Goal: Task Accomplishment & Management: Complete application form

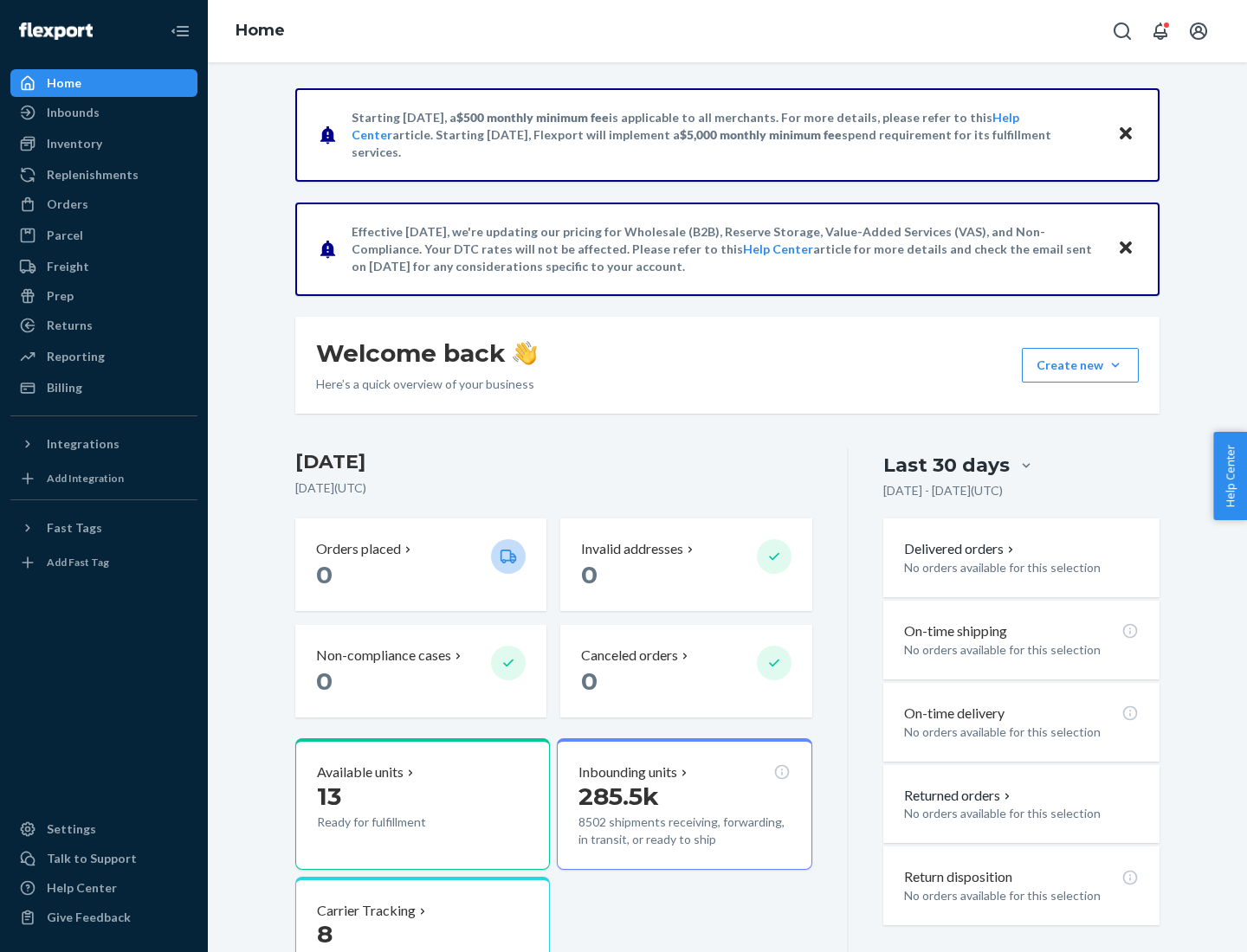
click at [1115, 366] on button "Create new Create new inbound Create new order Create new product" at bounding box center [1080, 365] width 117 height 35
click at [104, 113] on div "Inbounds" at bounding box center [104, 113] width 184 height 25
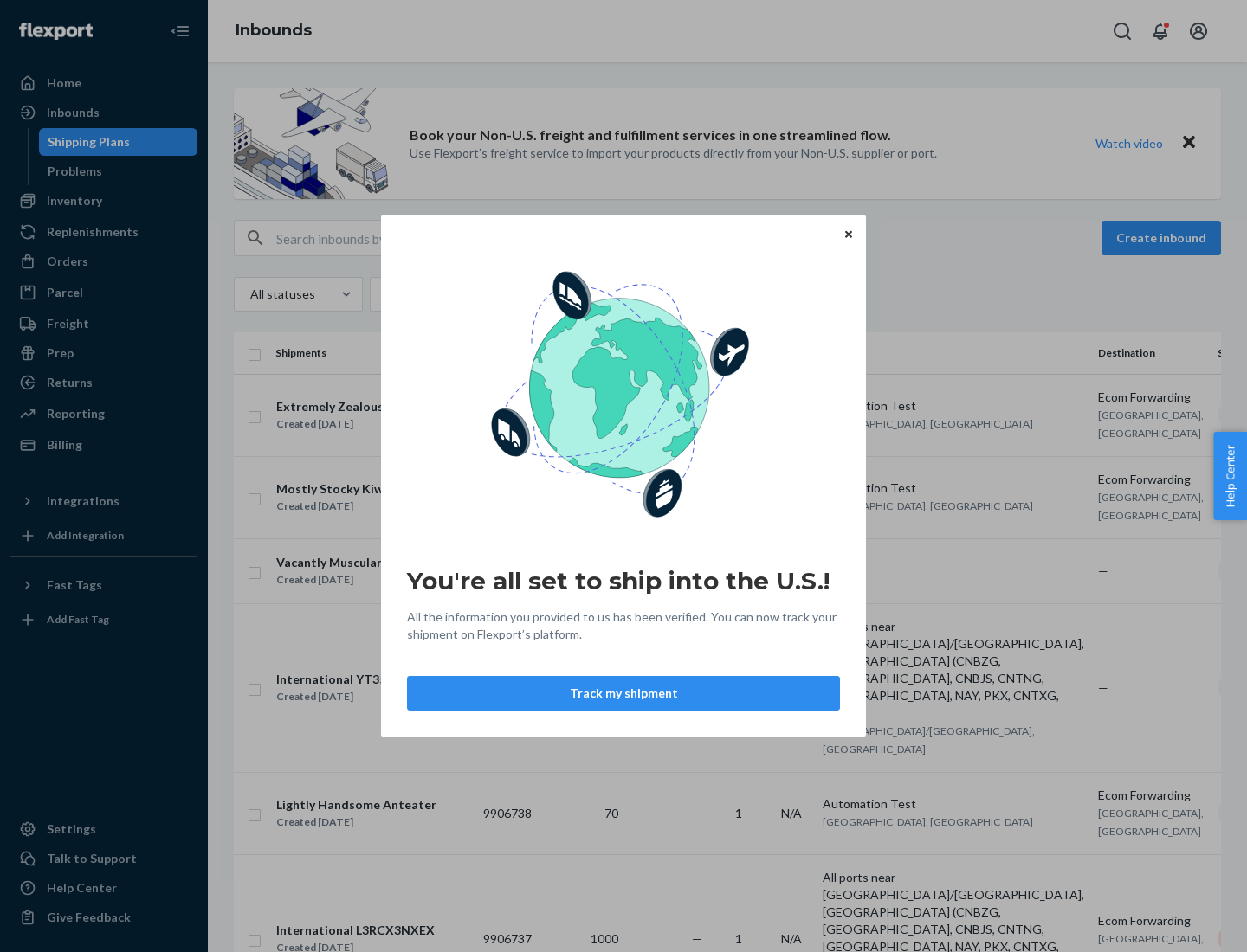
click at [623, 693] on button "Track my shipment" at bounding box center [624, 693] width 433 height 35
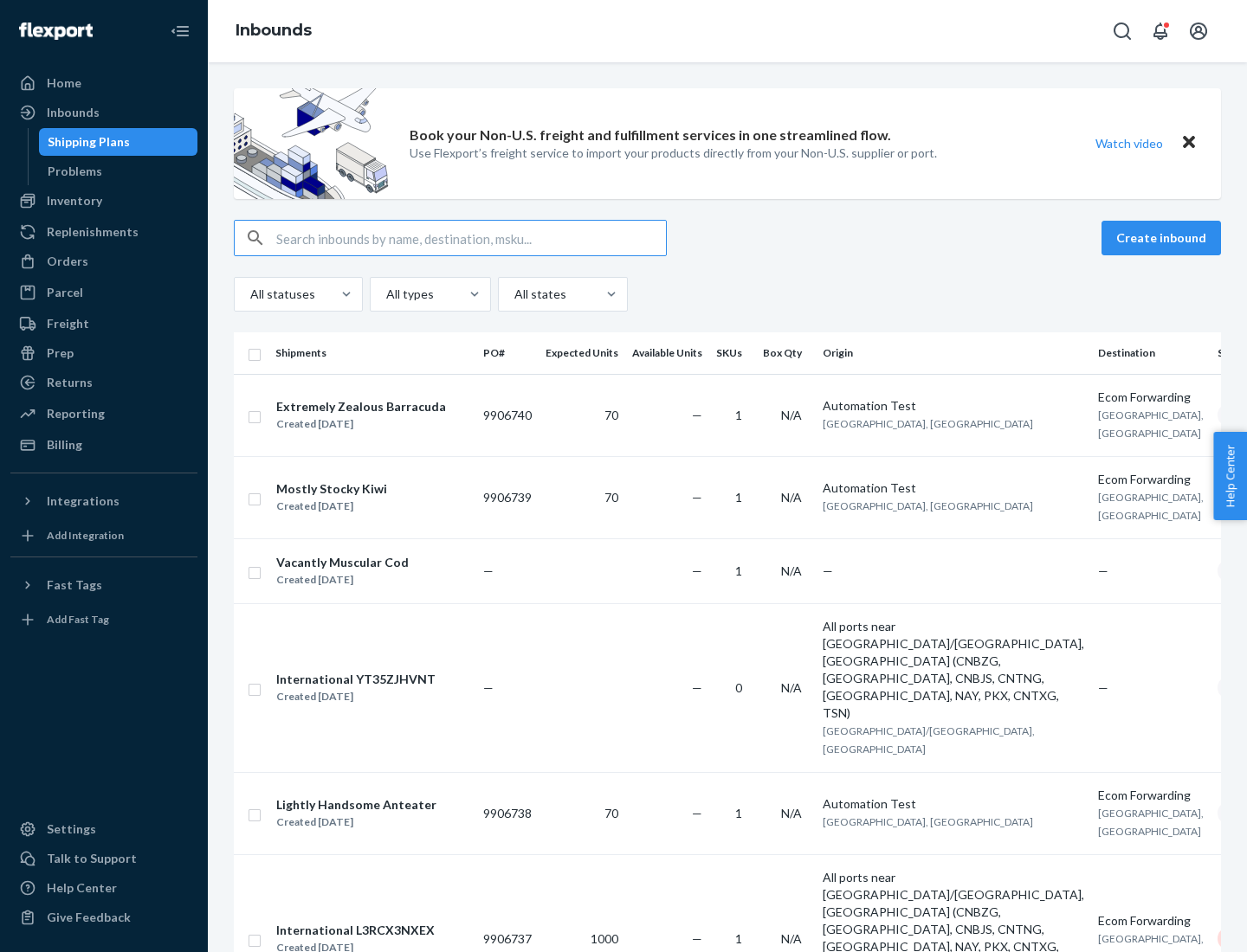
click at [1164, 238] on button "Create inbound" at bounding box center [1161, 237] width 120 height 35
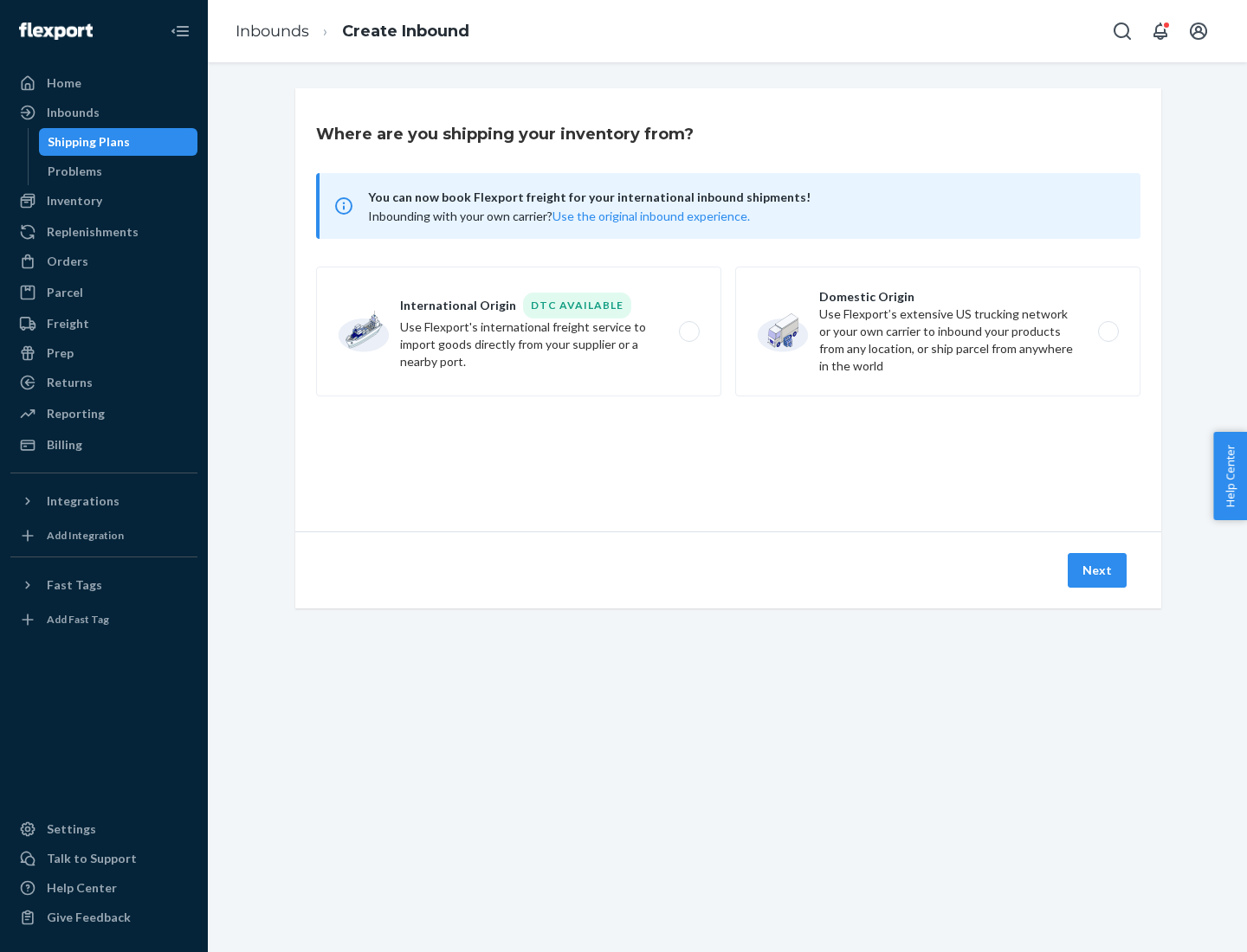
click at [519, 331] on label "International Origin DTC Available Use Flexport's international freight service…" at bounding box center [519, 331] width 405 height 130
click at [688, 331] on input "International Origin DTC Available Use Flexport's international freight service…" at bounding box center [693, 331] width 11 height 11
radio input "true"
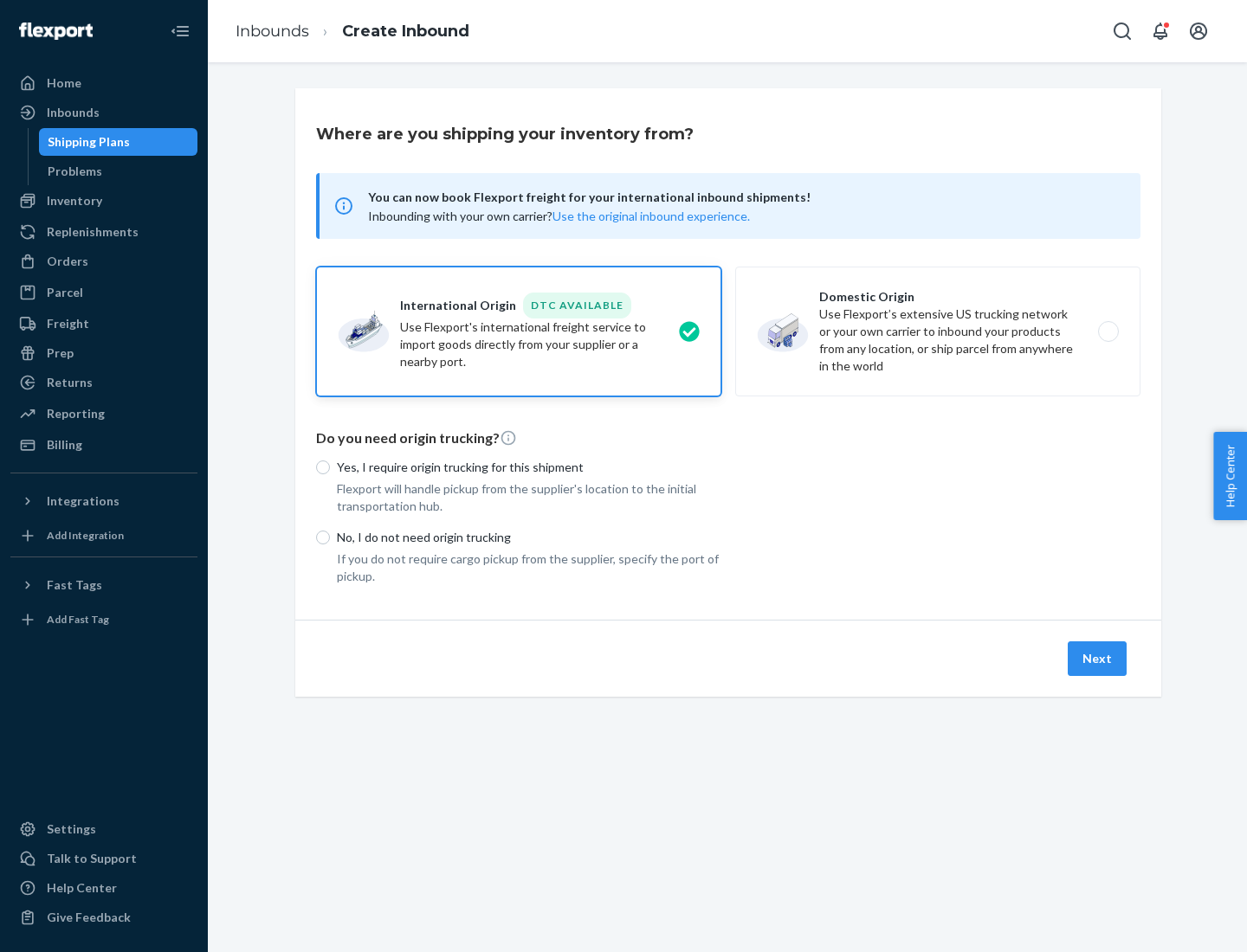
click at [529, 537] on p "No, I do not need origin trucking" at bounding box center [529, 538] width 385 height 18
click at [330, 537] on input "No, I do not need origin trucking" at bounding box center [323, 538] width 14 height 14
radio input "true"
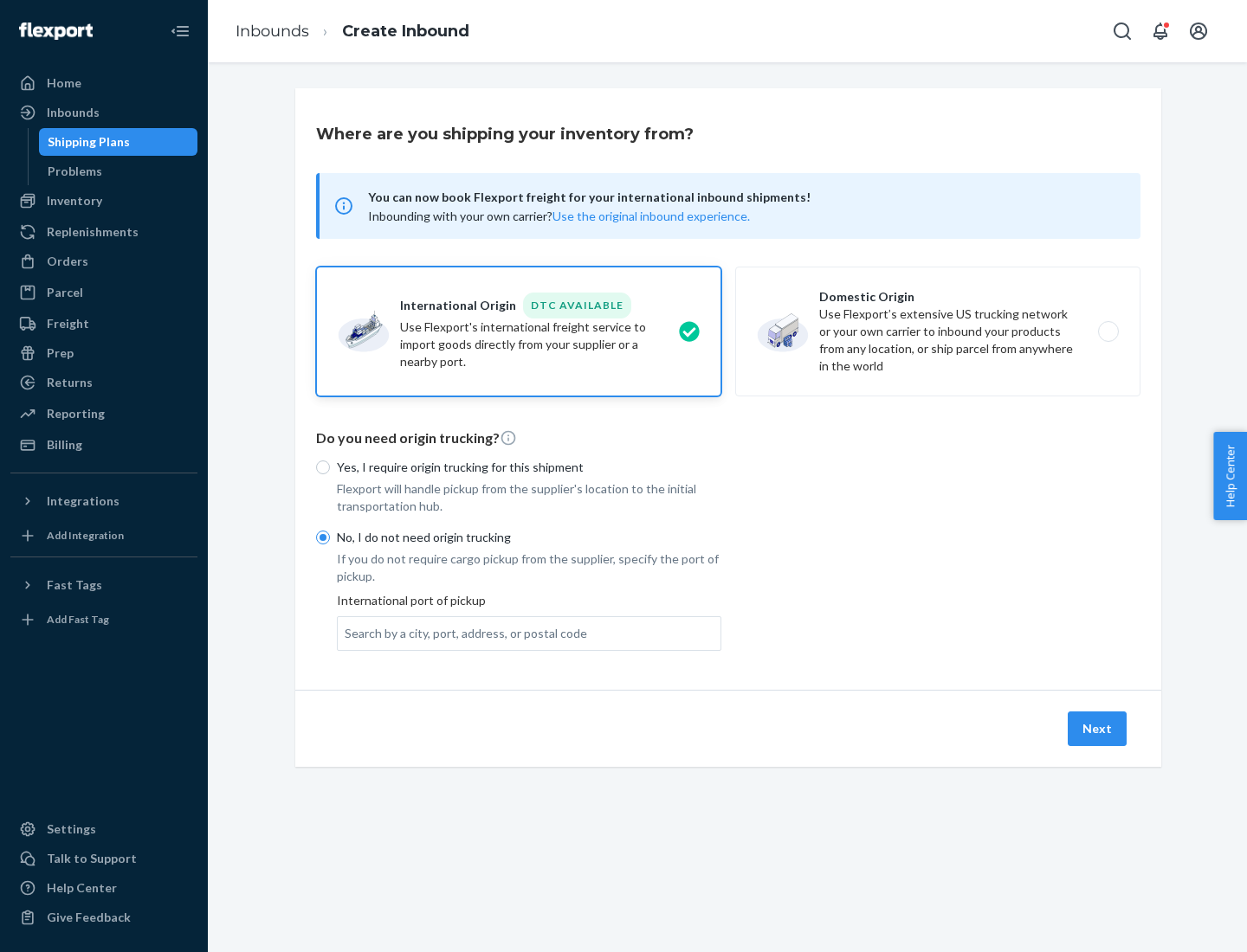
click at [462, 633] on div "Search by a city, port, address, or postal code" at bounding box center [466, 634] width 242 height 18
click at [346, 633] on input "Search by a city, port, address, or postal code" at bounding box center [346, 634] width 2 height 18
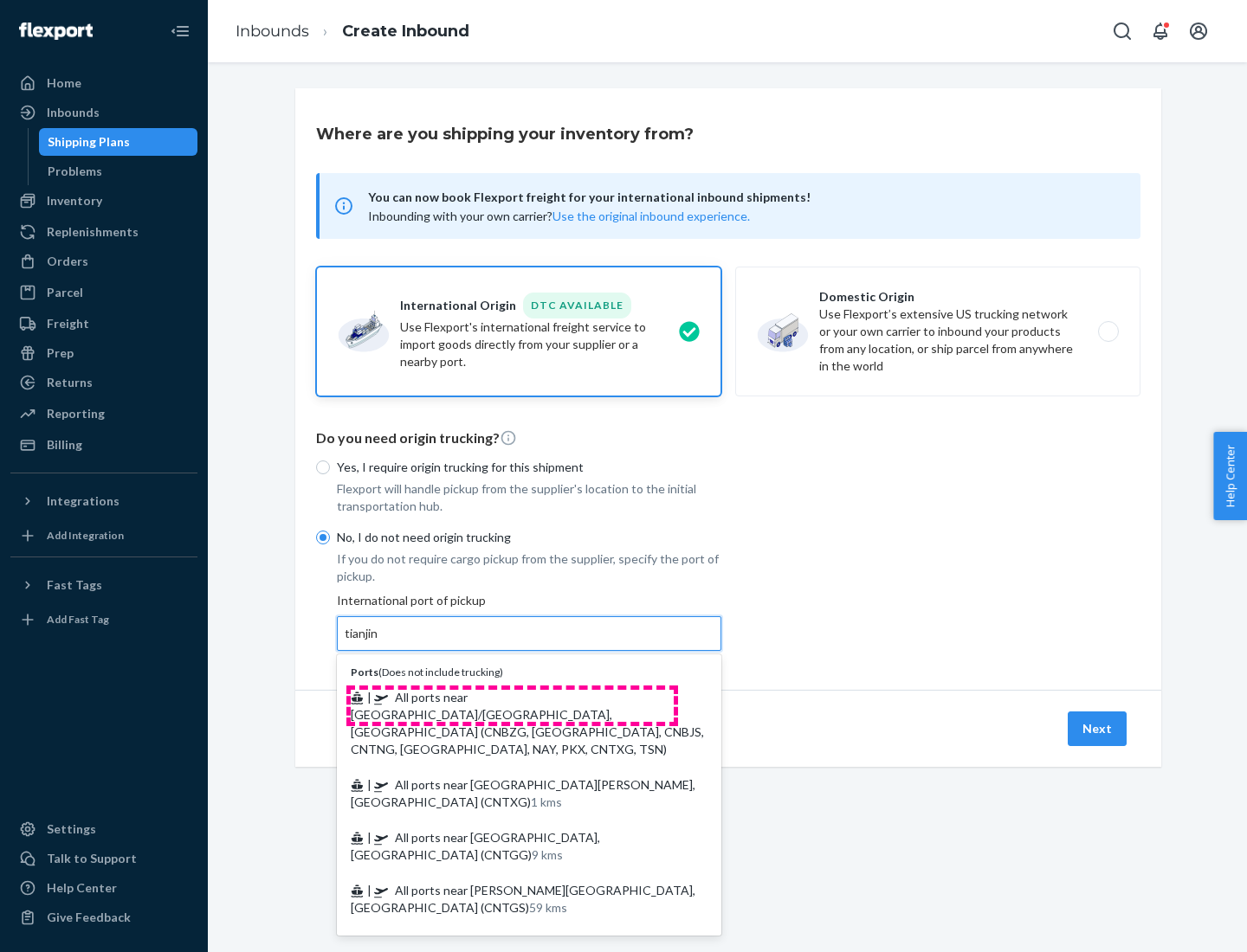
click at [512, 697] on span "| All ports near [GEOGRAPHIC_DATA]/[GEOGRAPHIC_DATA], [GEOGRAPHIC_DATA] (CNBZG,…" at bounding box center [527, 723] width 353 height 66
click at [380, 643] on input "tianjin" at bounding box center [363, 634] width 36 height 18
type input "All ports near [GEOGRAPHIC_DATA]/[GEOGRAPHIC_DATA], [GEOGRAPHIC_DATA] (CNBZG, […"
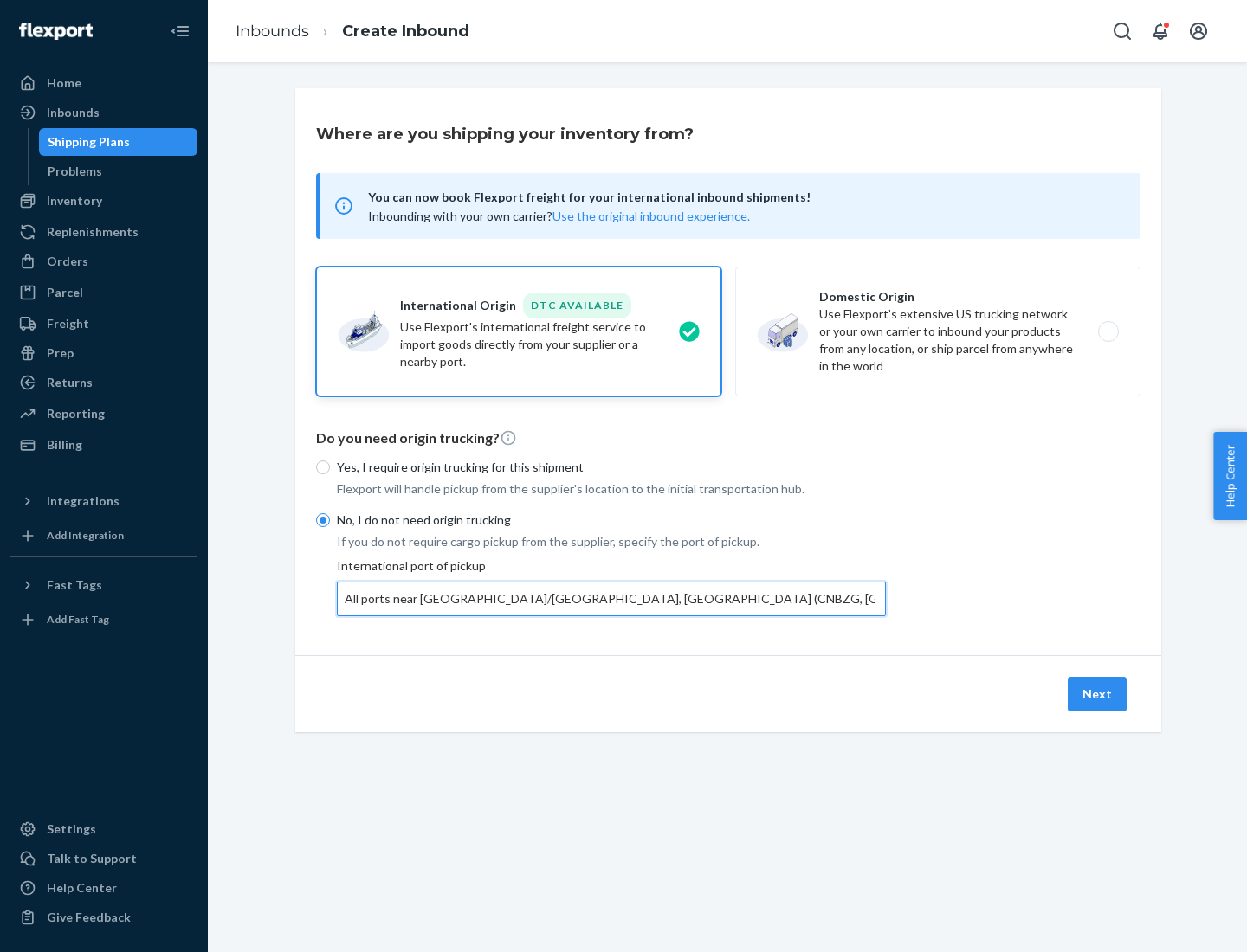
click at [1098, 693] on button "Next" at bounding box center [1098, 694] width 59 height 35
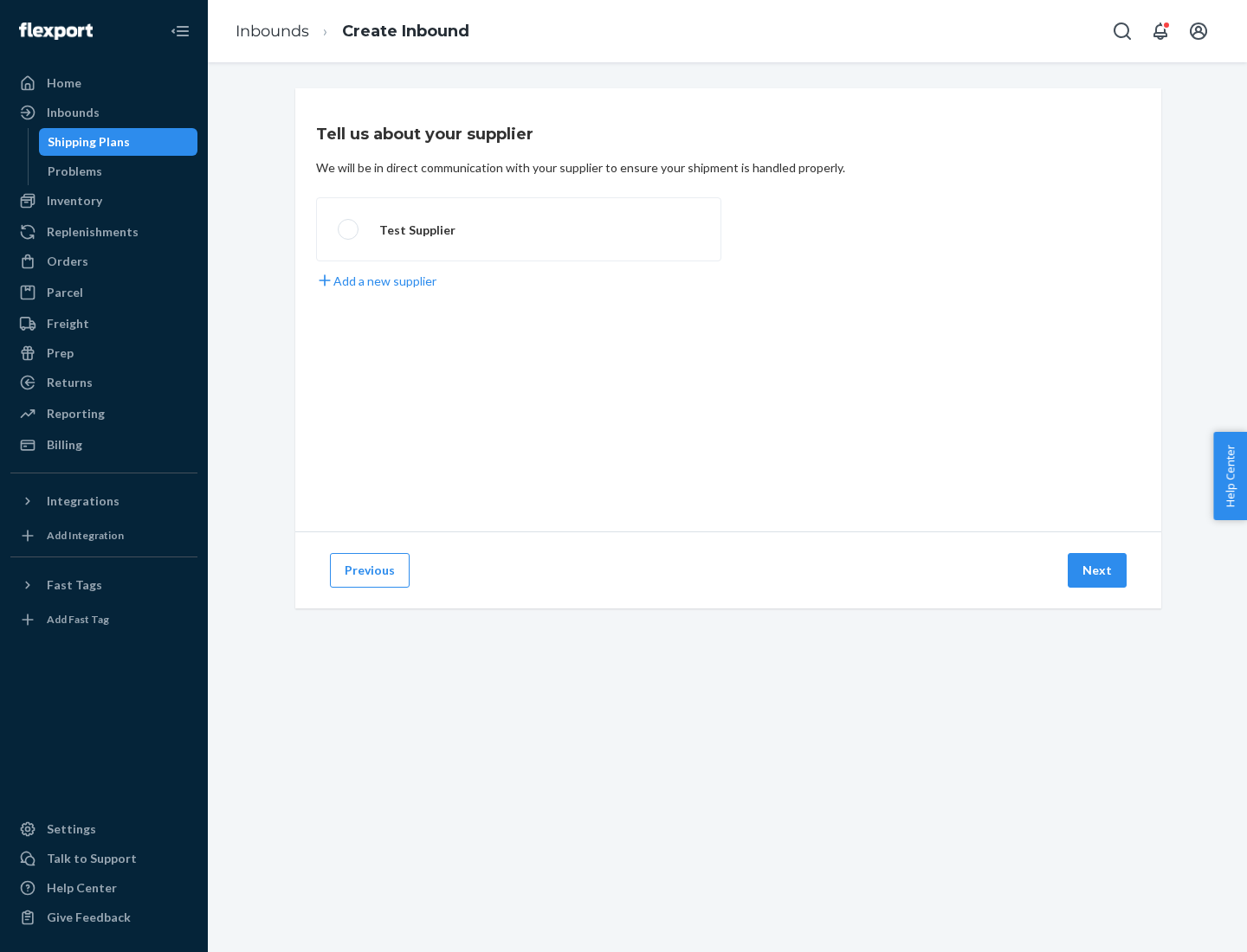
click at [519, 229] on label "Test Supplier" at bounding box center [519, 229] width 405 height 64
click at [349, 229] on input "Test Supplier" at bounding box center [343, 229] width 11 height 11
radio input "true"
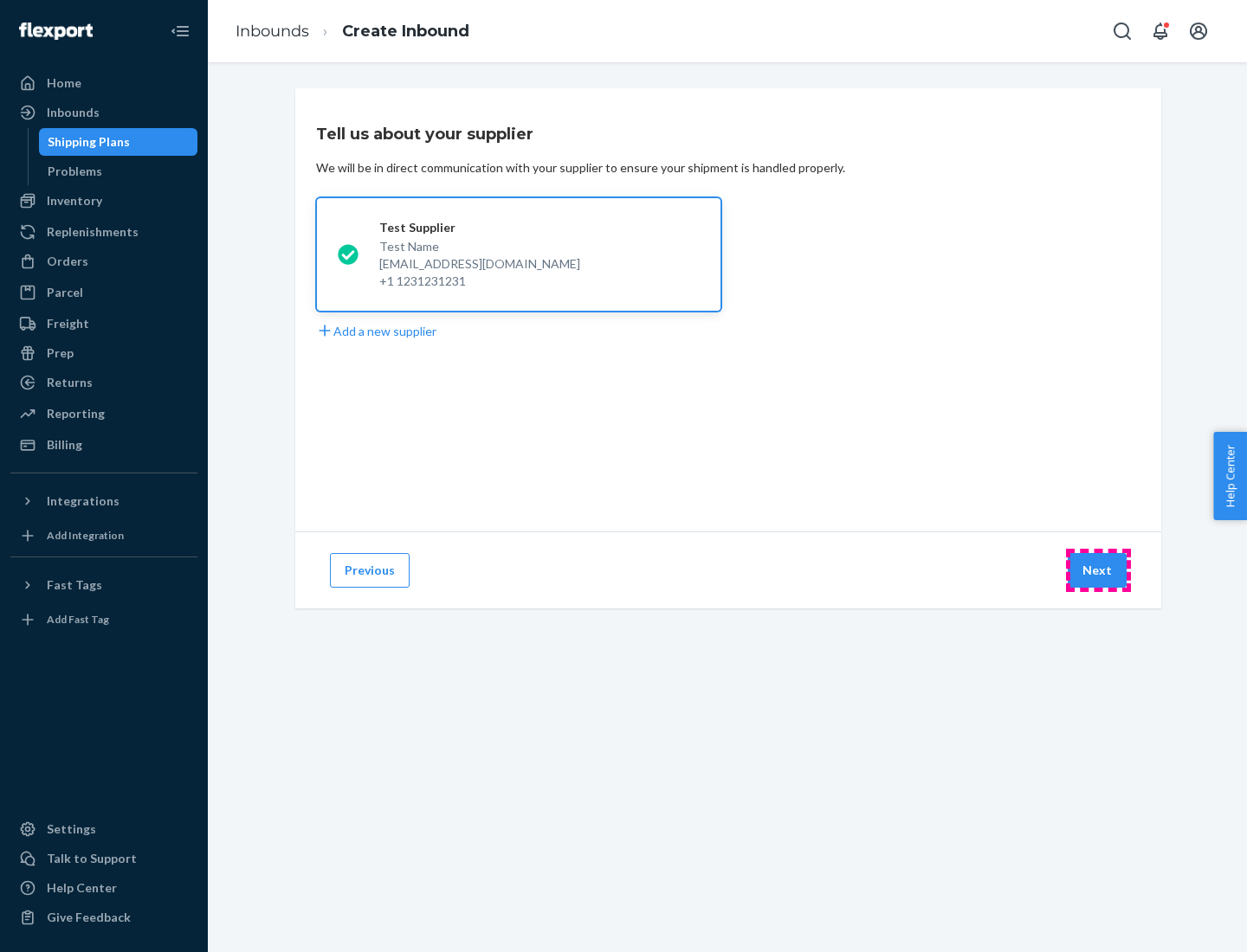
click at [1098, 570] on button "Next" at bounding box center [1098, 570] width 59 height 35
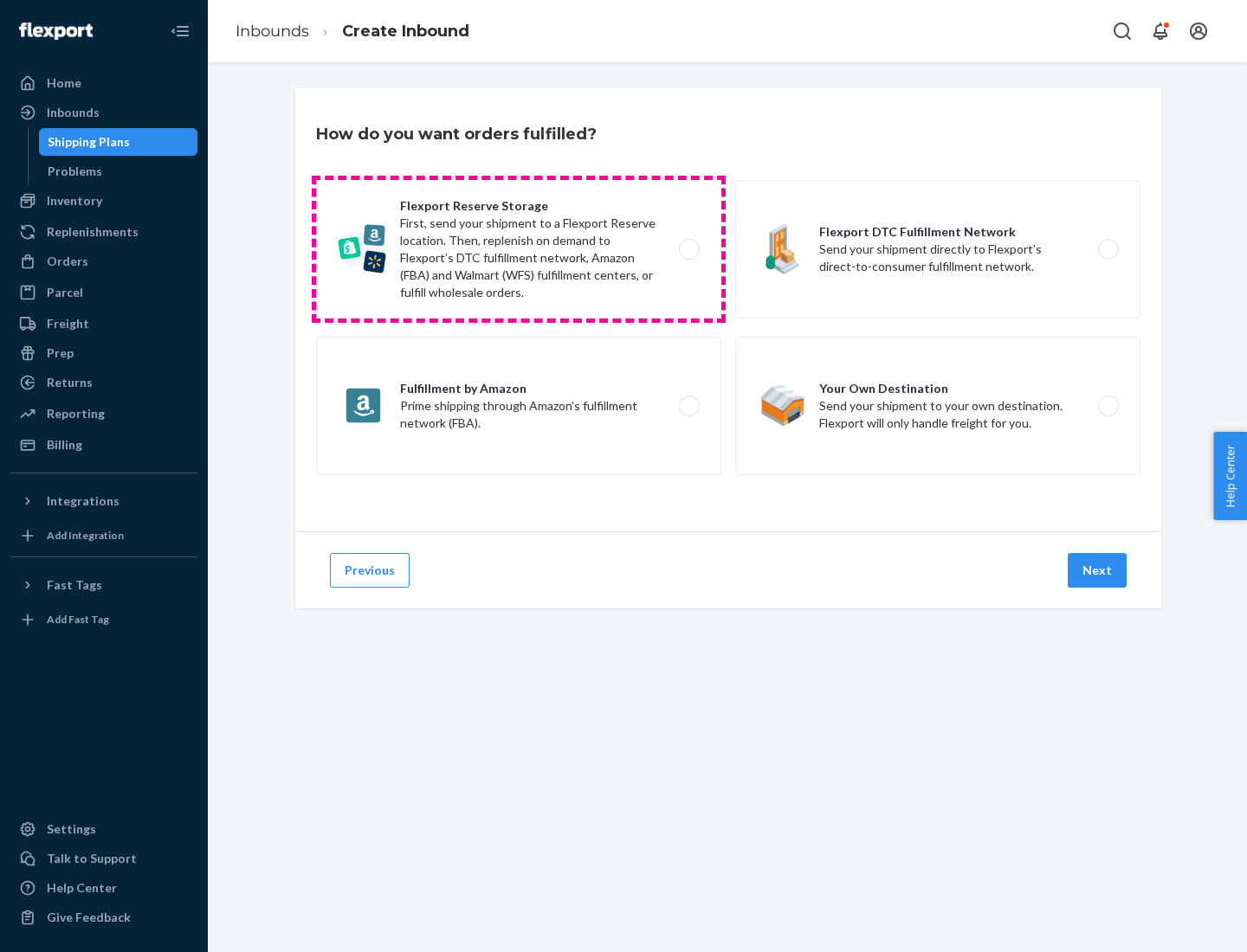
click at [519, 249] on label "Flexport Reserve Storage First, send your shipment to a Flexport Reserve locati…" at bounding box center [519, 249] width 405 height 138
click at [688, 249] on input "Flexport Reserve Storage First, send your shipment to a Flexport Reserve locati…" at bounding box center [693, 249] width 11 height 11
radio input "true"
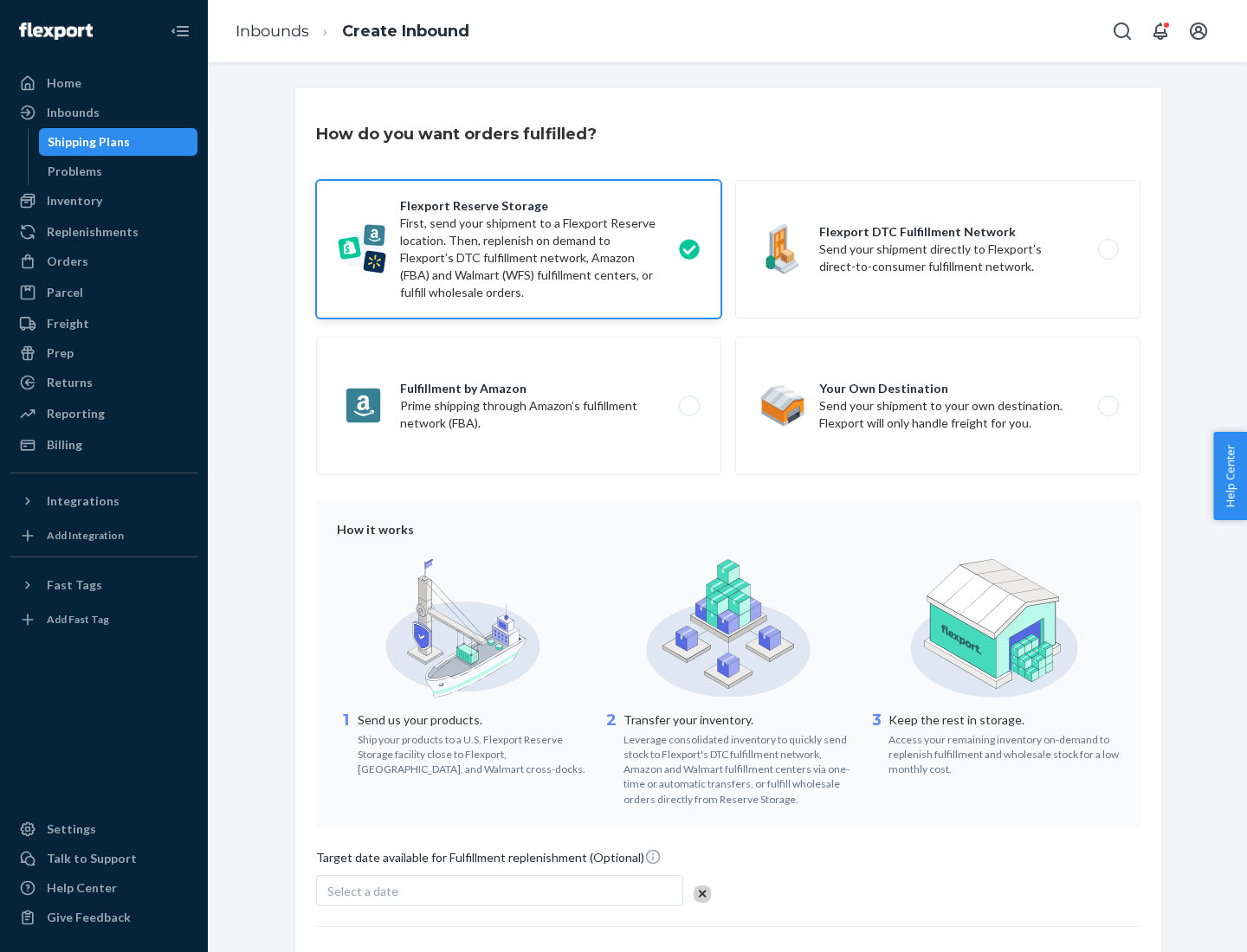
scroll to position [142, 0]
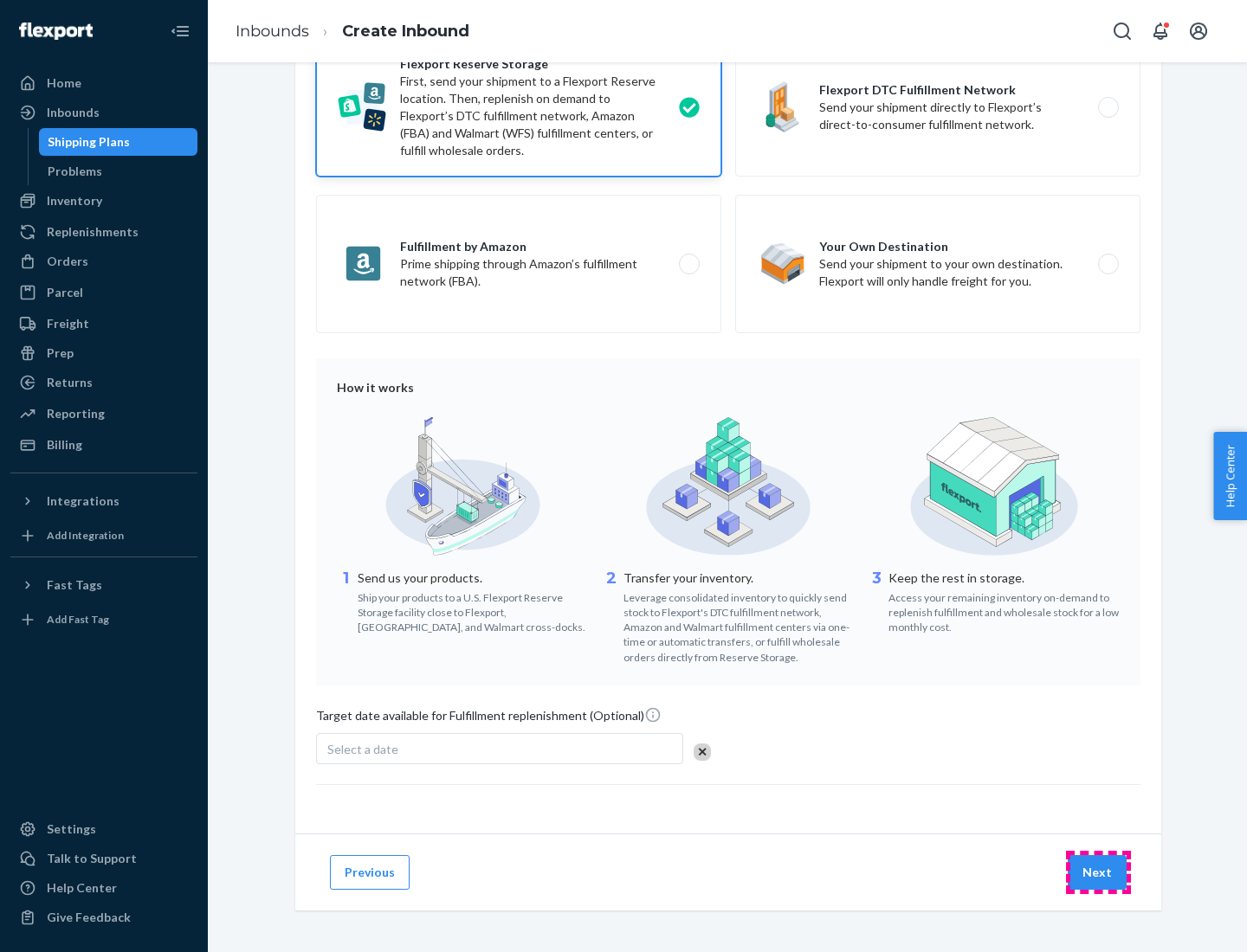
click at [1098, 872] on button "Next" at bounding box center [1098, 872] width 59 height 35
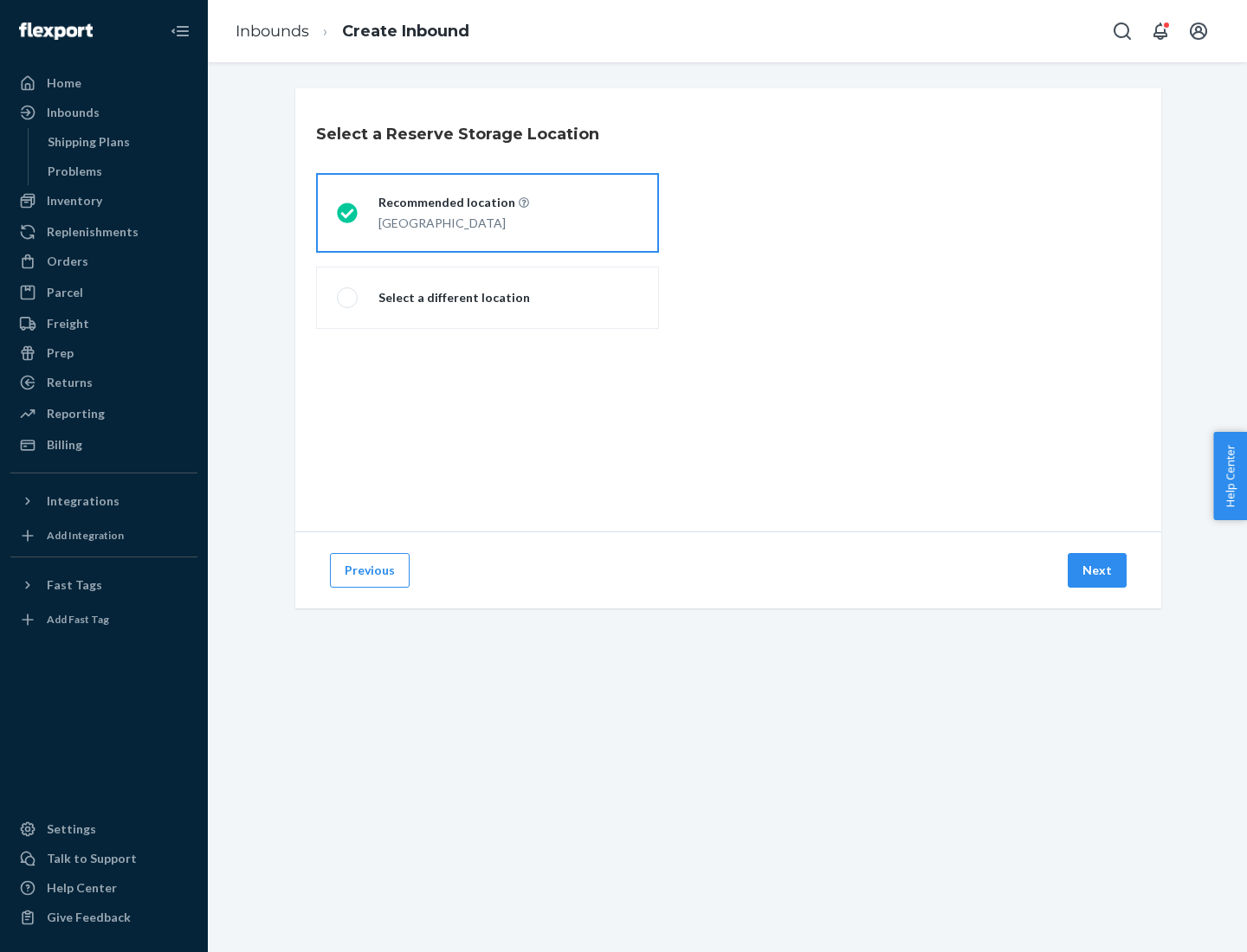
click at [488, 213] on div "[GEOGRAPHIC_DATA]" at bounding box center [454, 221] width 150 height 21
click at [348, 213] on input "Recommended location [GEOGRAPHIC_DATA]" at bounding box center [342, 213] width 11 height 11
click at [1098, 570] on button "Next" at bounding box center [1098, 570] width 59 height 35
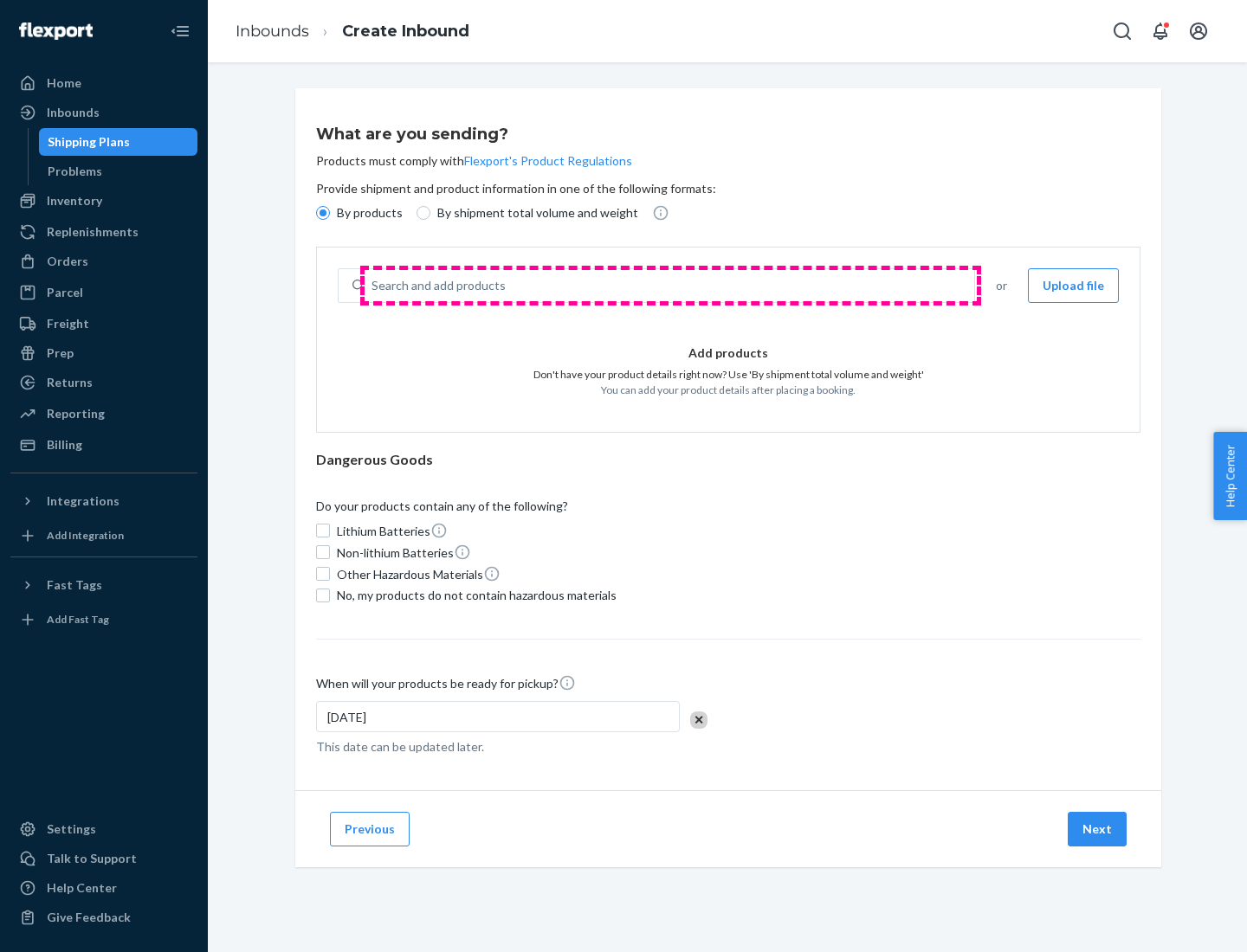
click at [670, 286] on div "Search and add products" at bounding box center [669, 286] width 609 height 32
click at [373, 286] on input "Search and add products" at bounding box center [373, 286] width 2 height 18
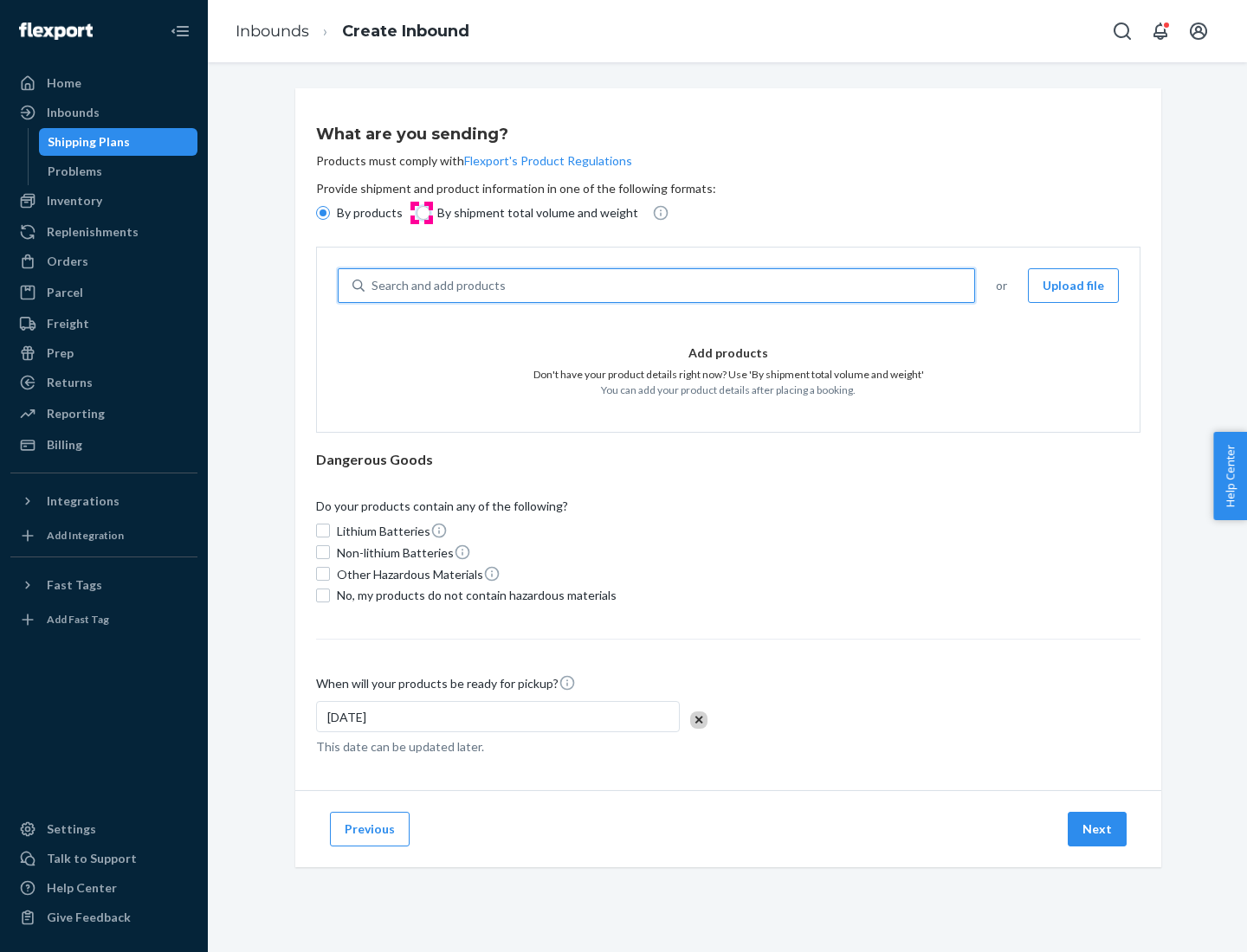
click at [421, 213] on input "By shipment total volume and weight" at bounding box center [423, 213] width 14 height 14
radio input "true"
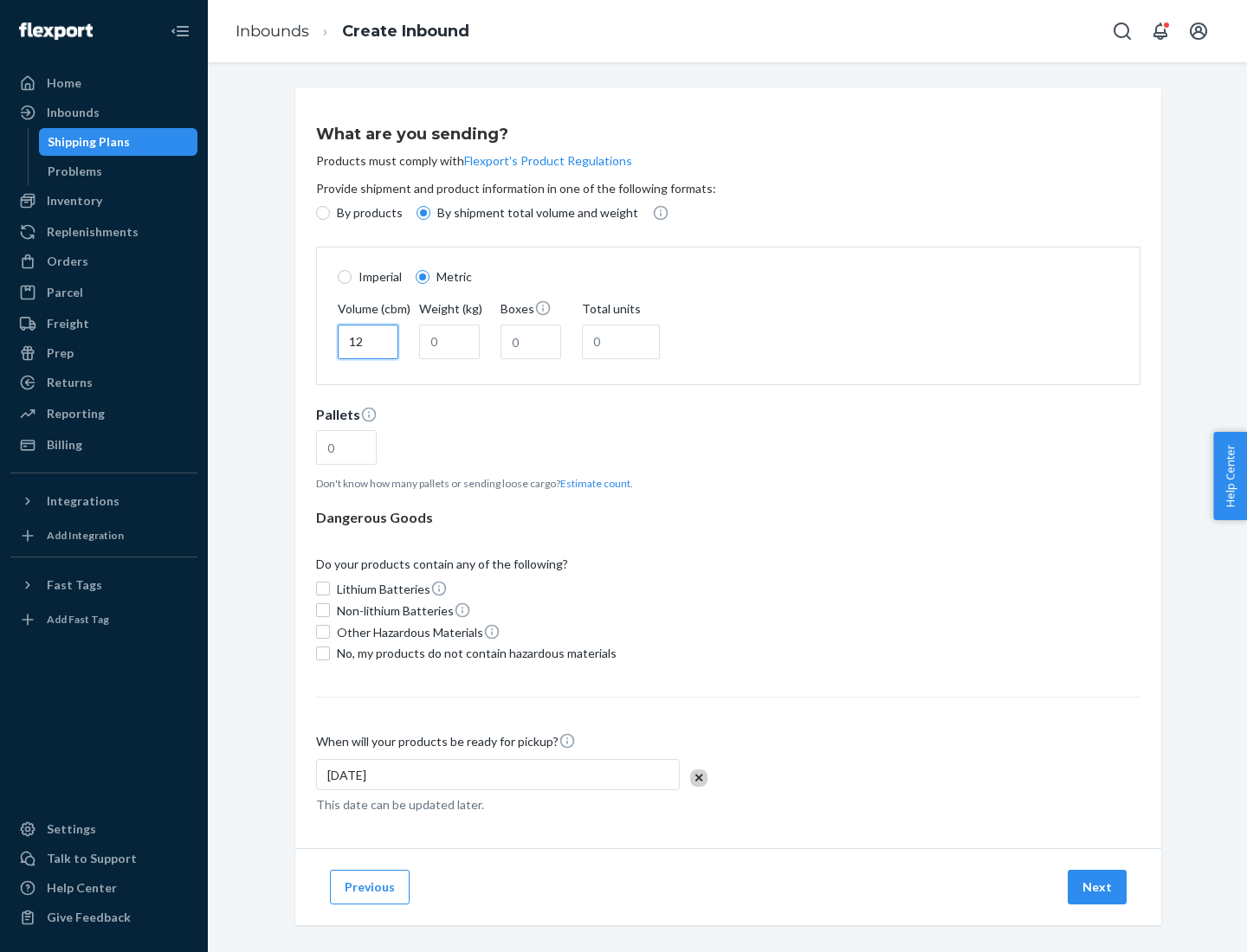
type input "12"
type input "22"
type input "222"
type input "121"
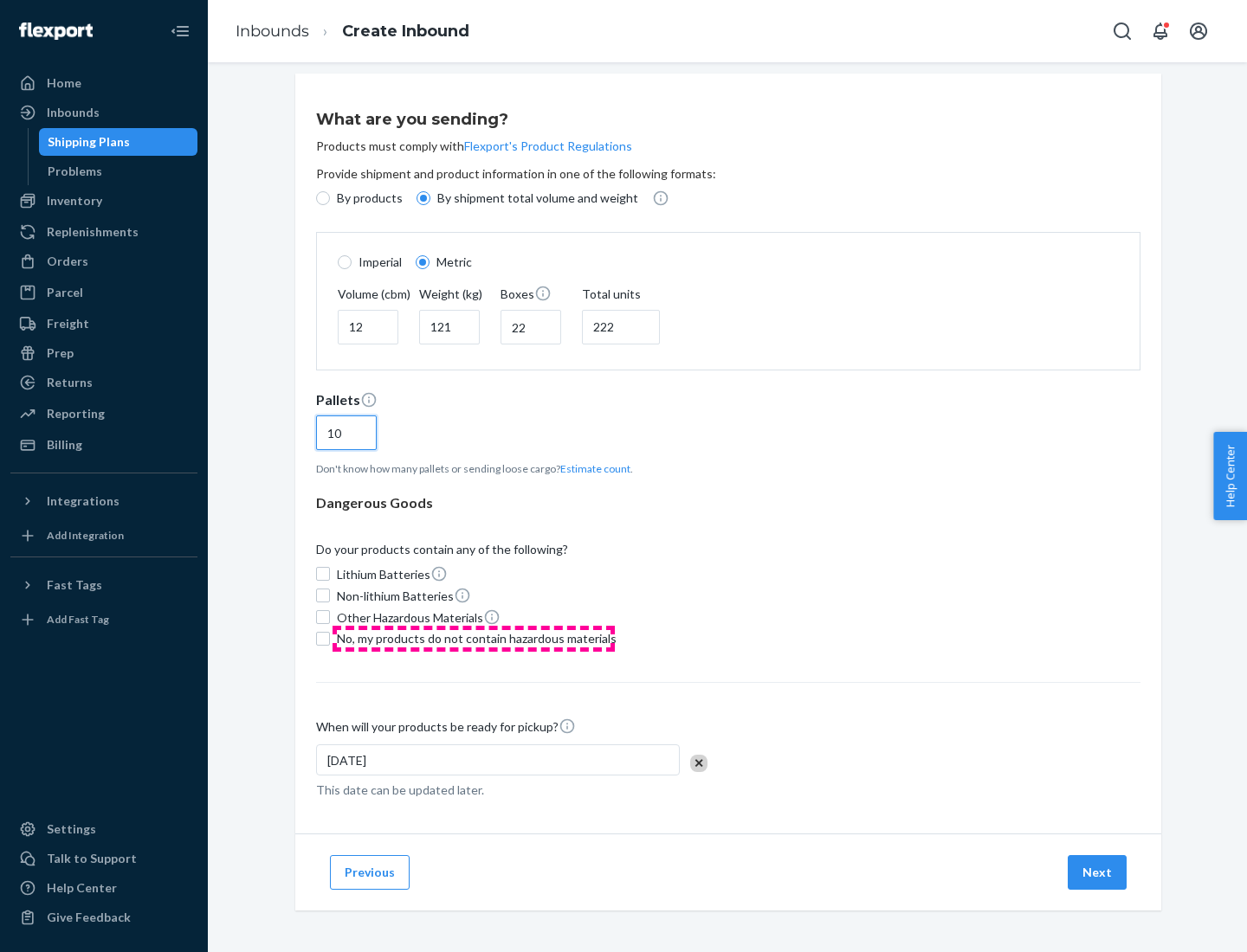
type input "10"
click at [474, 638] on span "No, my products do not contain hazardous materials" at bounding box center [477, 639] width 280 height 18
click at [330, 638] on input "No, my products do not contain hazardous materials" at bounding box center [323, 639] width 14 height 14
checkbox input "true"
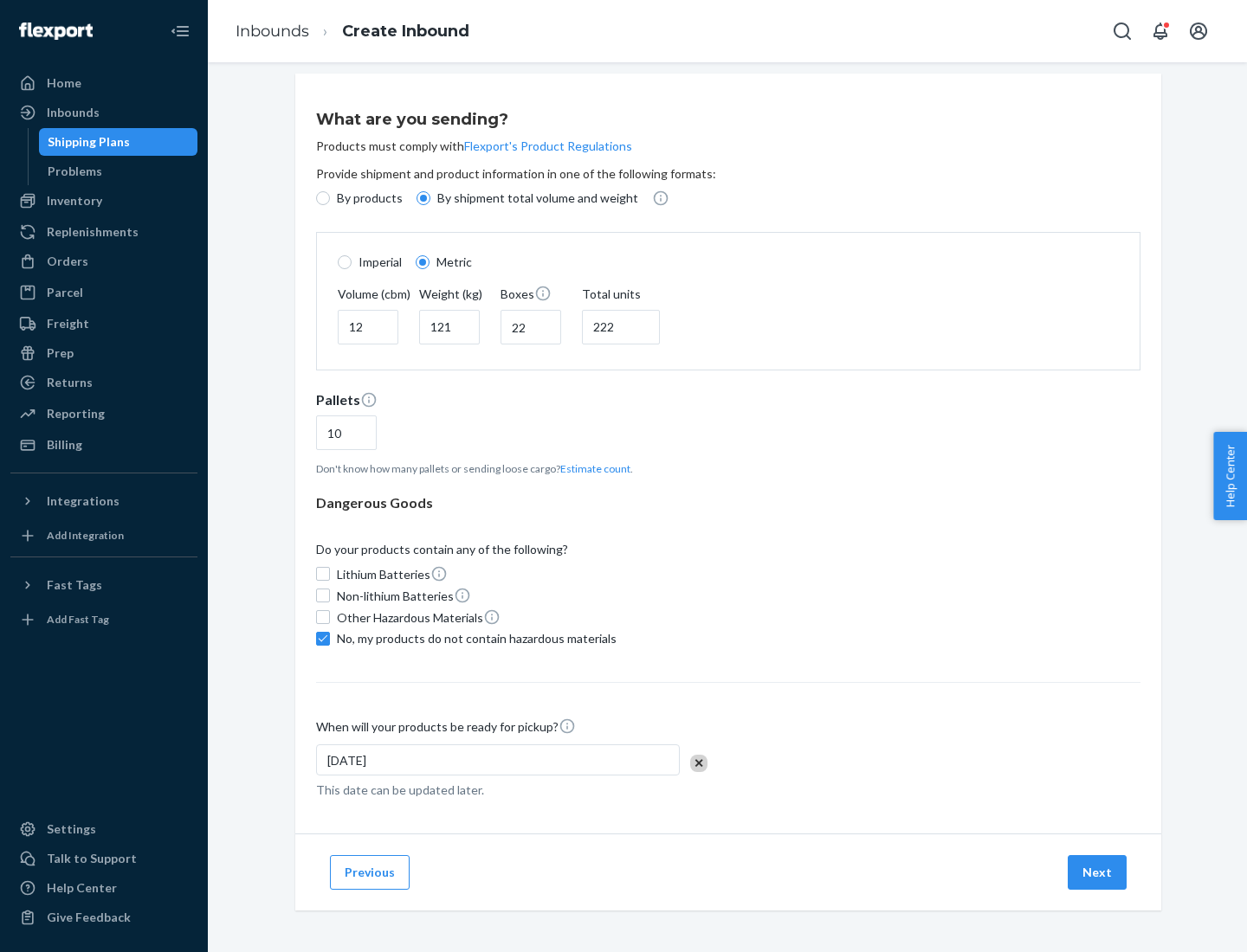
click at [1098, 872] on button "Next" at bounding box center [1098, 872] width 59 height 35
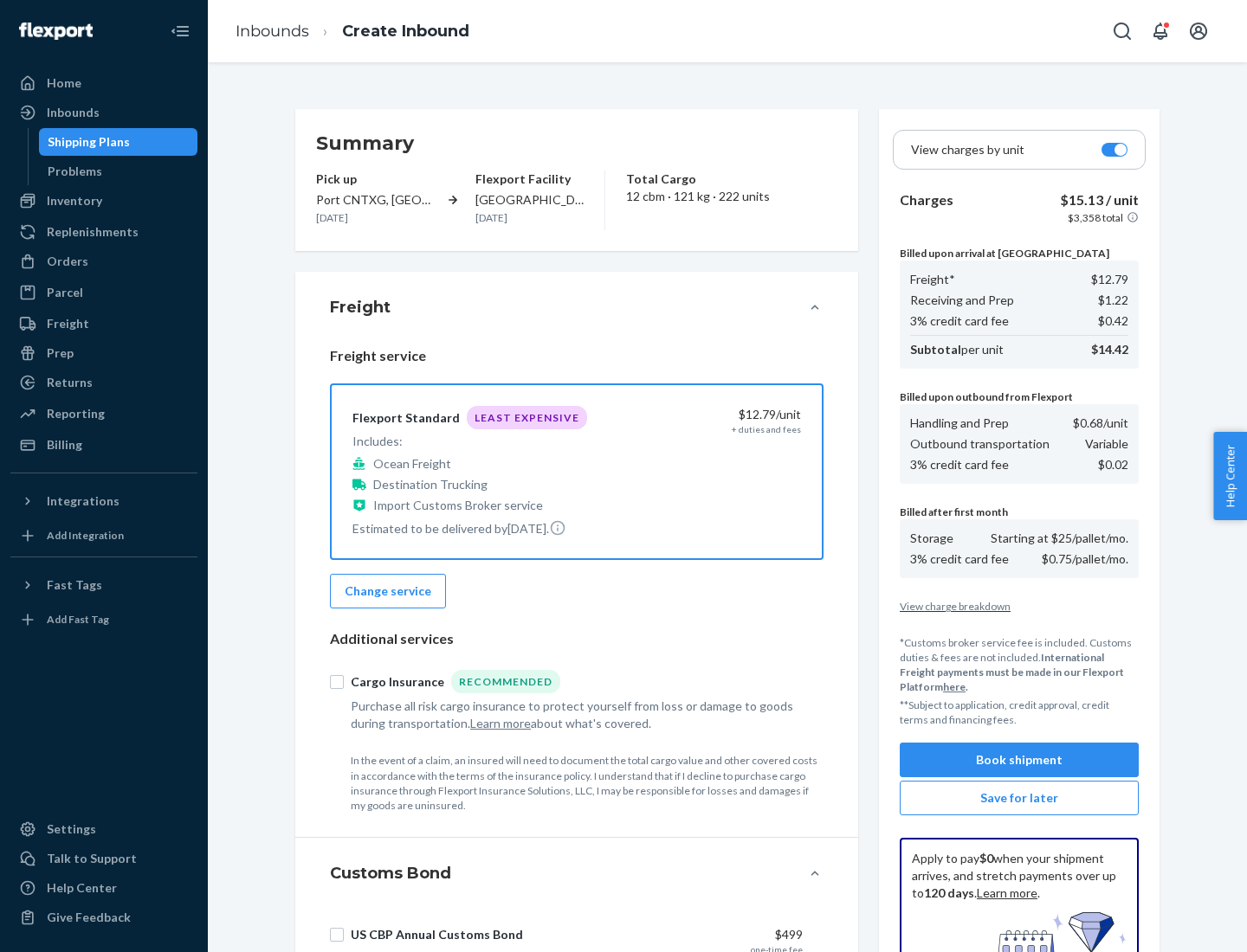
scroll to position [253, 0]
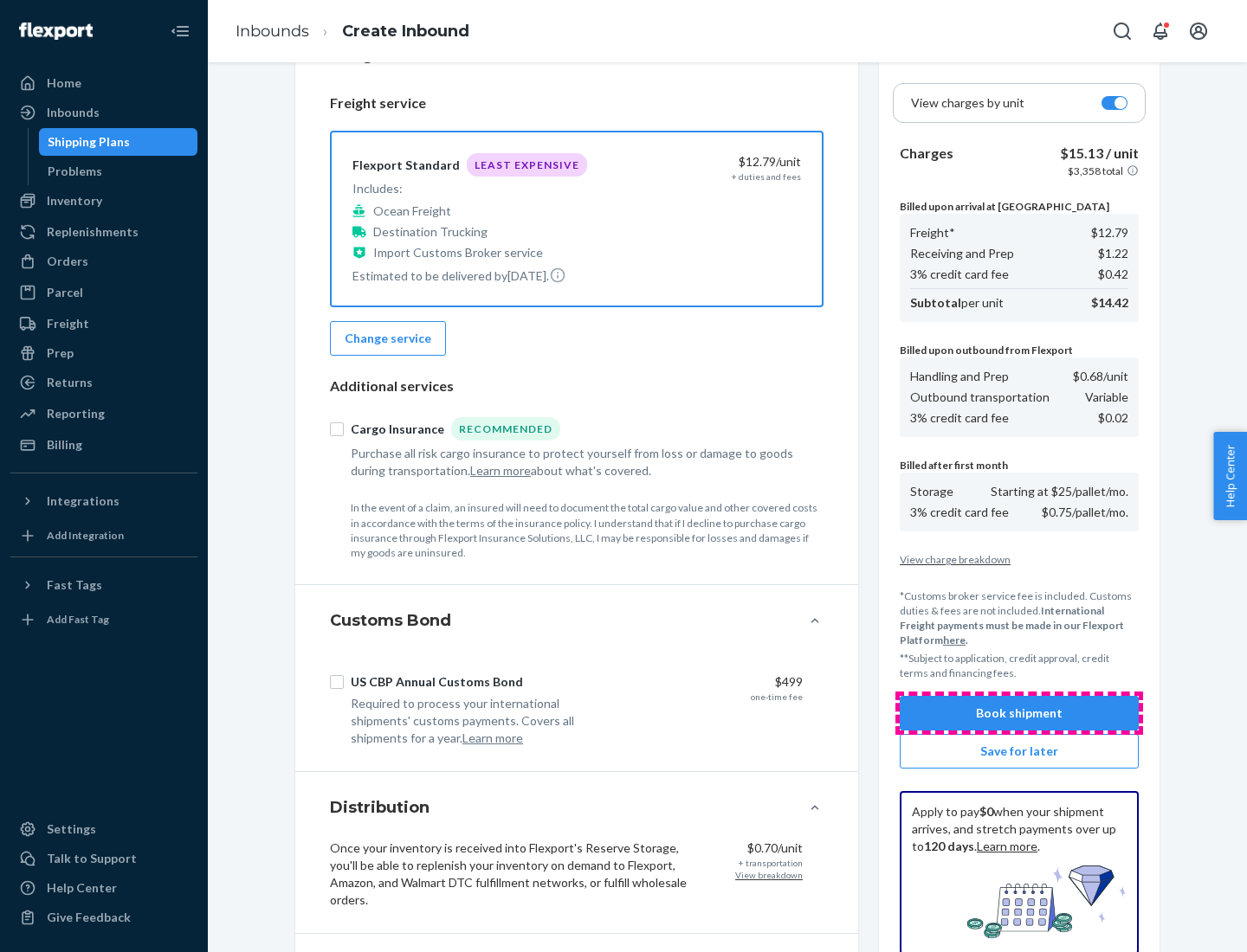
click at [1020, 714] on button "Book shipment" at bounding box center [1020, 713] width 239 height 35
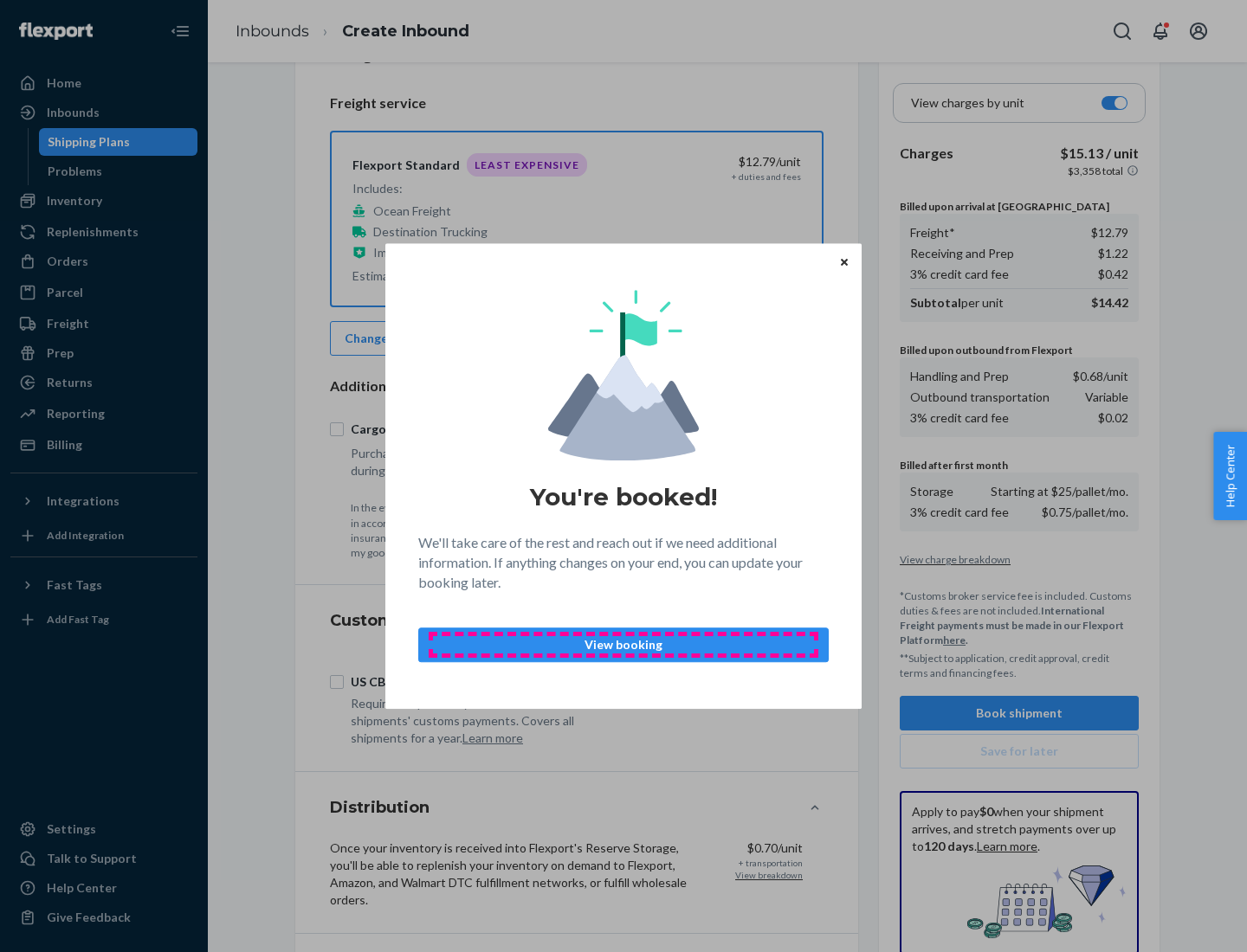
click at [623, 645] on p "View booking" at bounding box center [623, 646] width 381 height 18
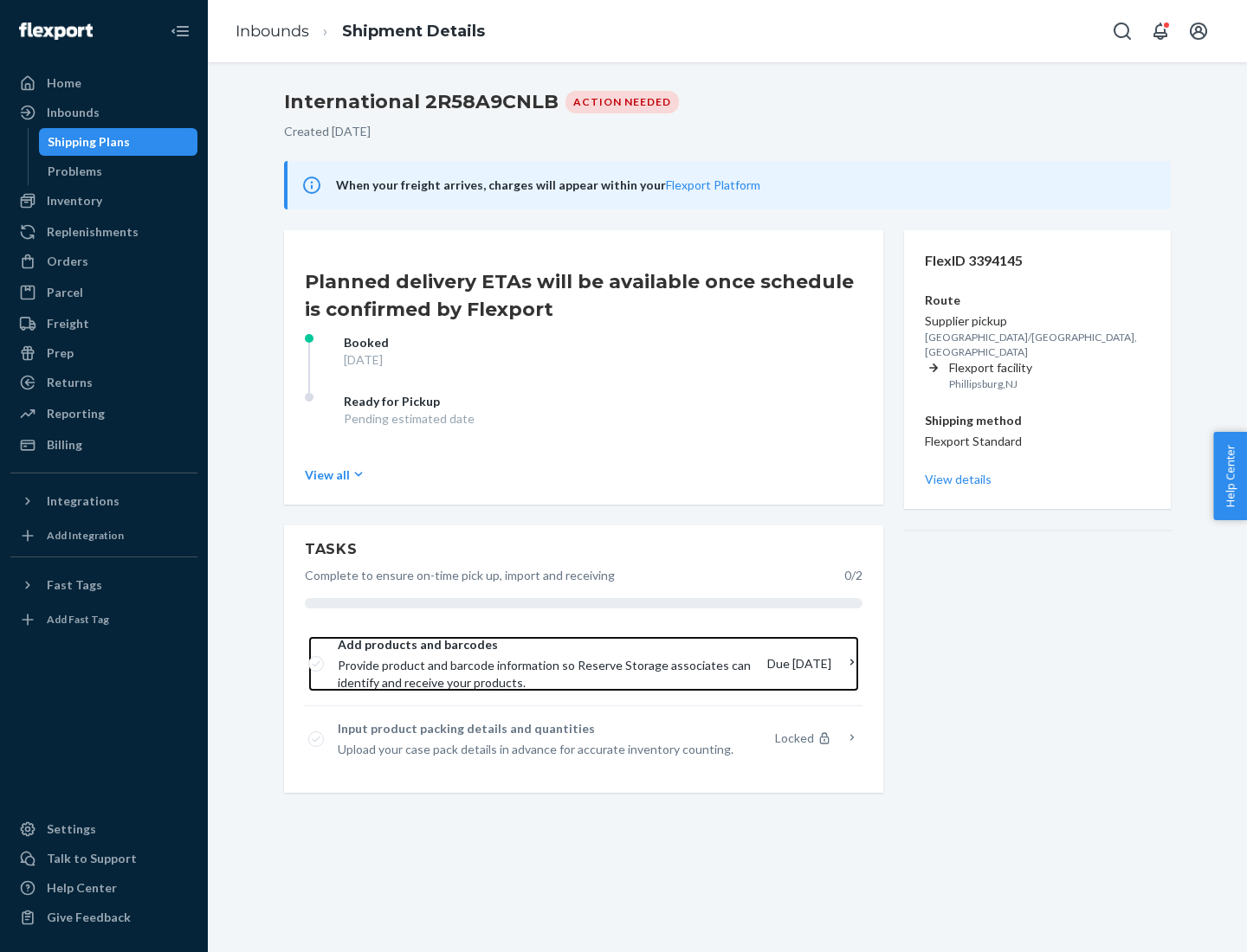
click at [547, 664] on span "Provide product and barcode information so Reserve Storage associates can ident…" at bounding box center [546, 674] width 415 height 35
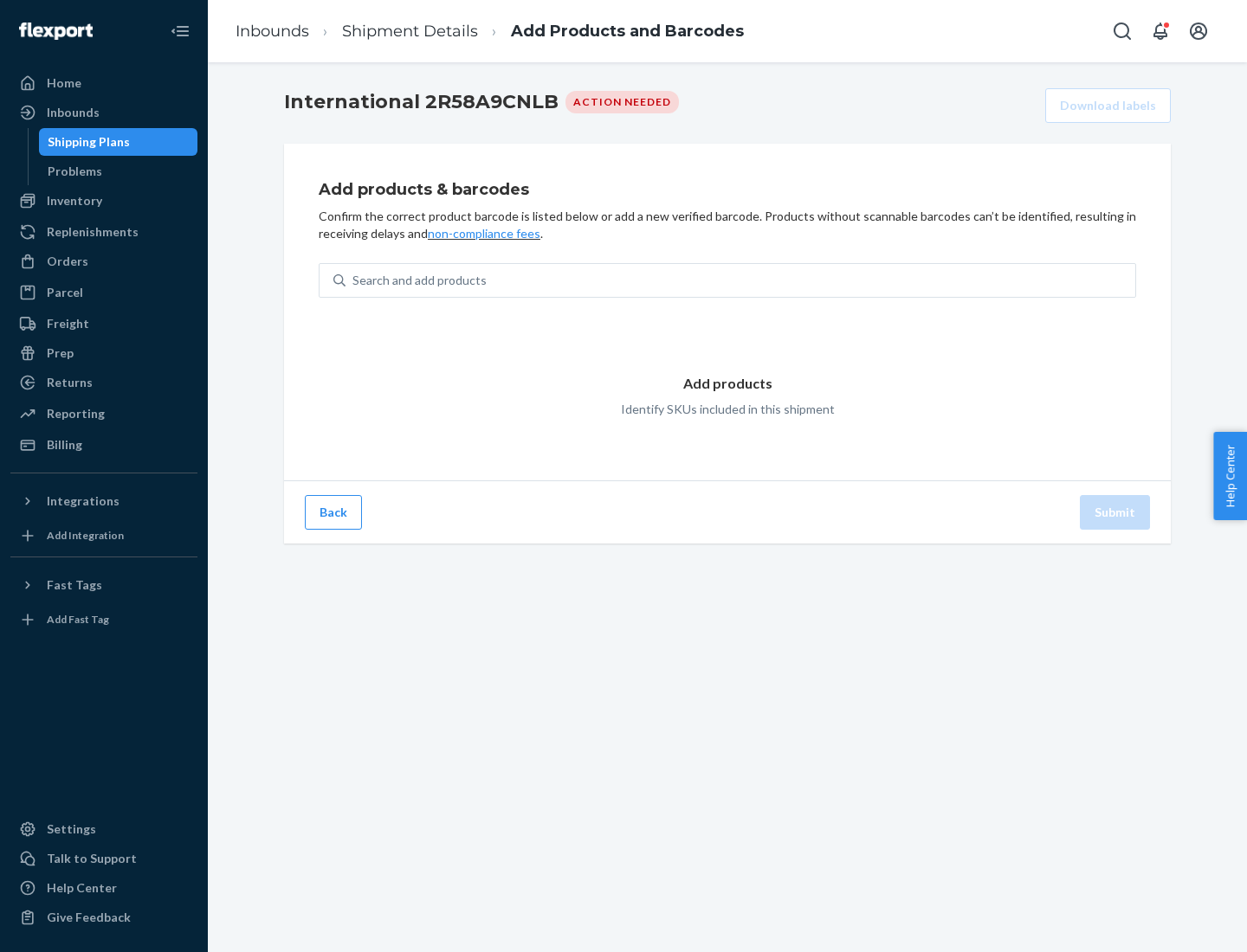
click at [741, 281] on div "Search and add products" at bounding box center [740, 281] width 790 height 32
click at [354, 281] on input "Search and add products" at bounding box center [353, 281] width 2 height 18
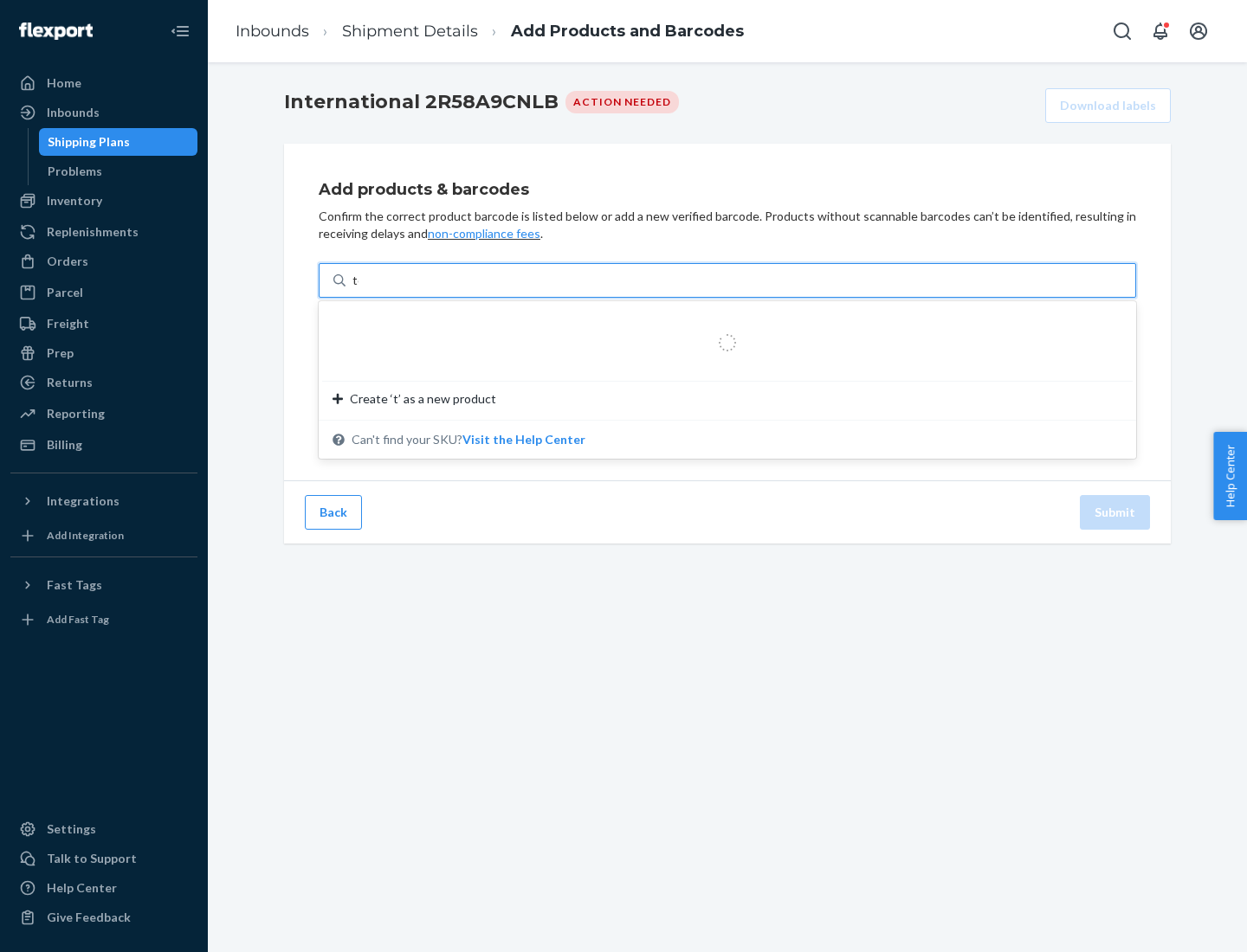
type input "test"
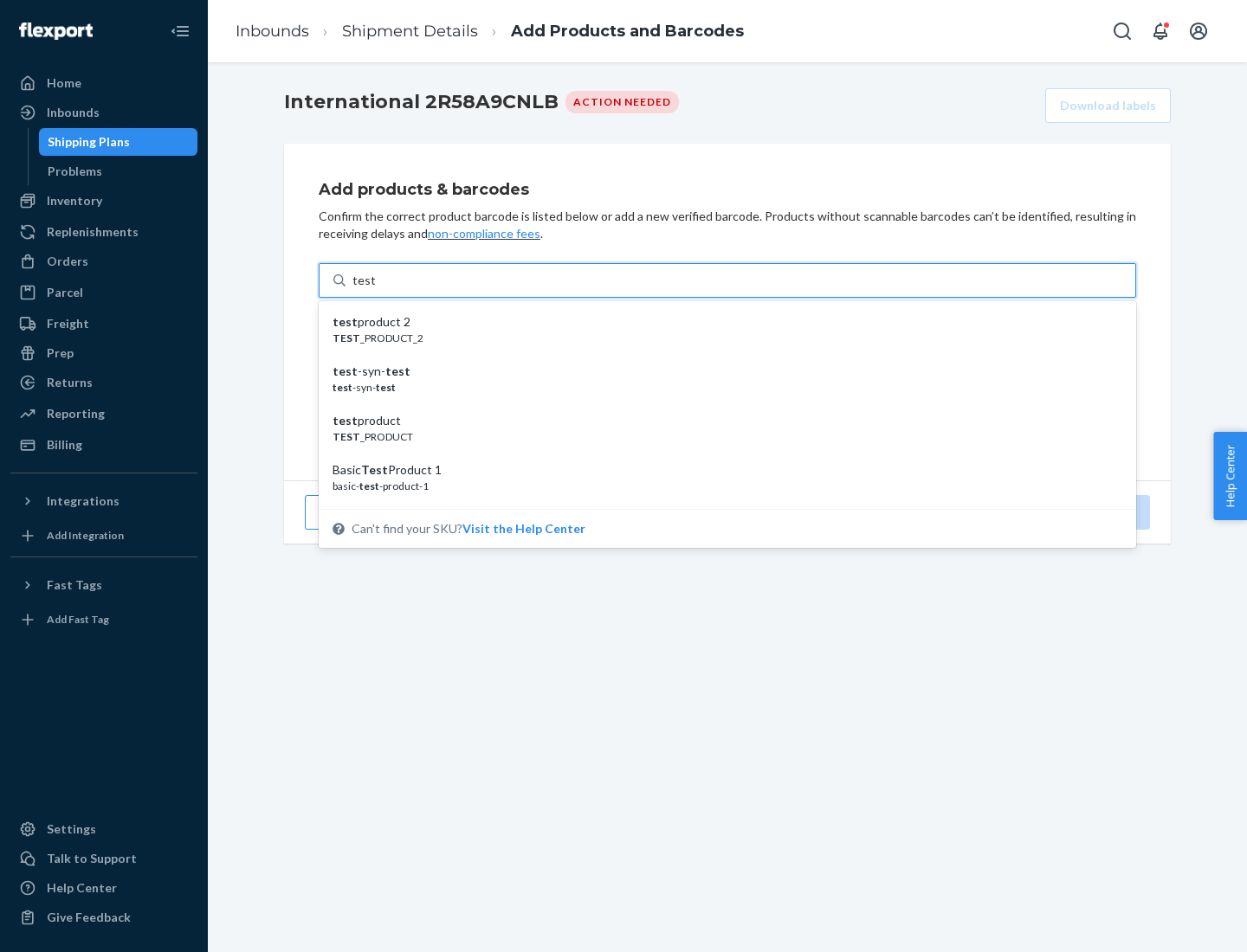
scroll to position [65, 0]
click at [721, 405] on div "Basic Test Product 1" at bounding box center [720, 405] width 776 height 18
click at [375, 289] on input "test" at bounding box center [363, 281] width 23 height 18
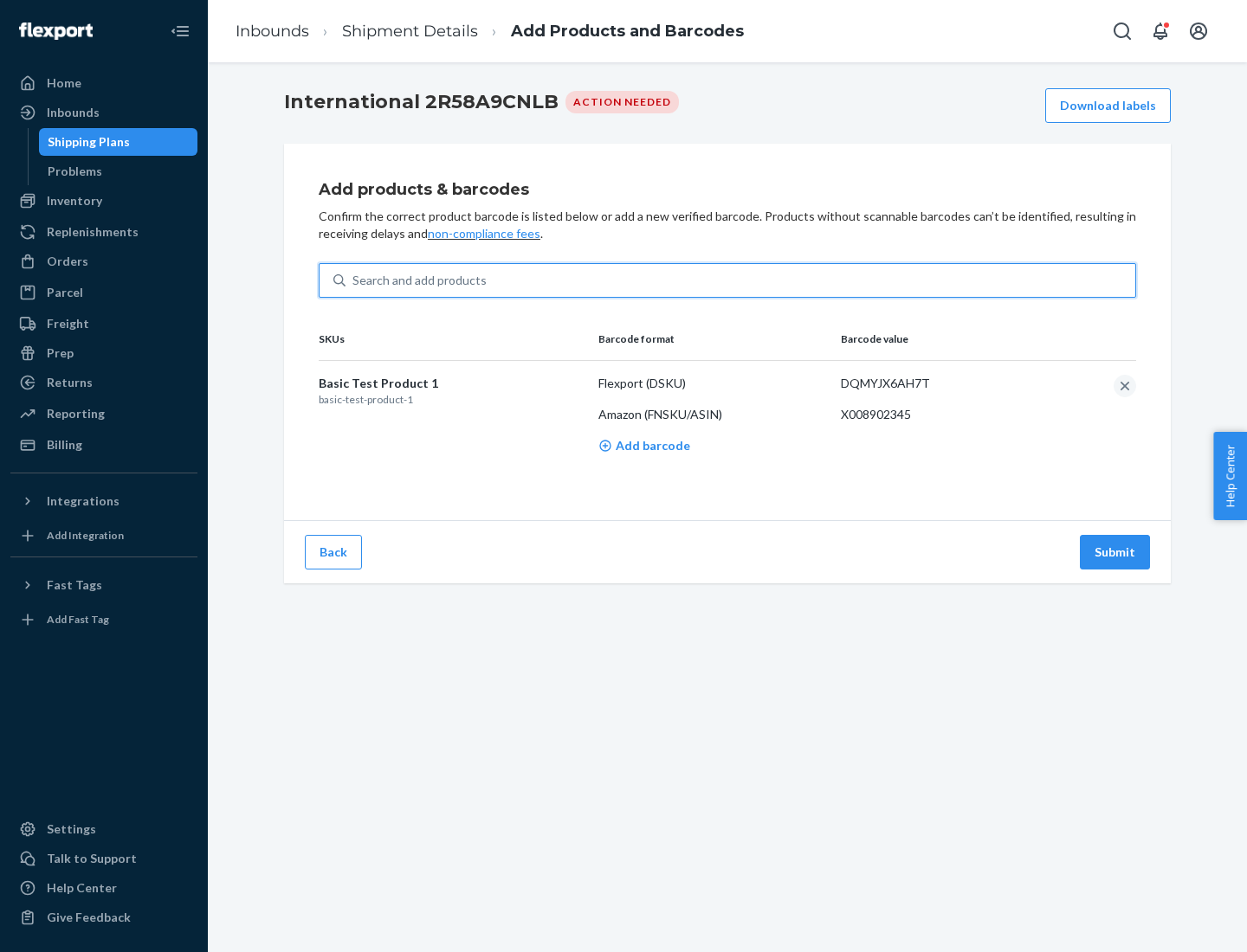
click at [1115, 552] on button "Submit" at bounding box center [1114, 552] width 70 height 35
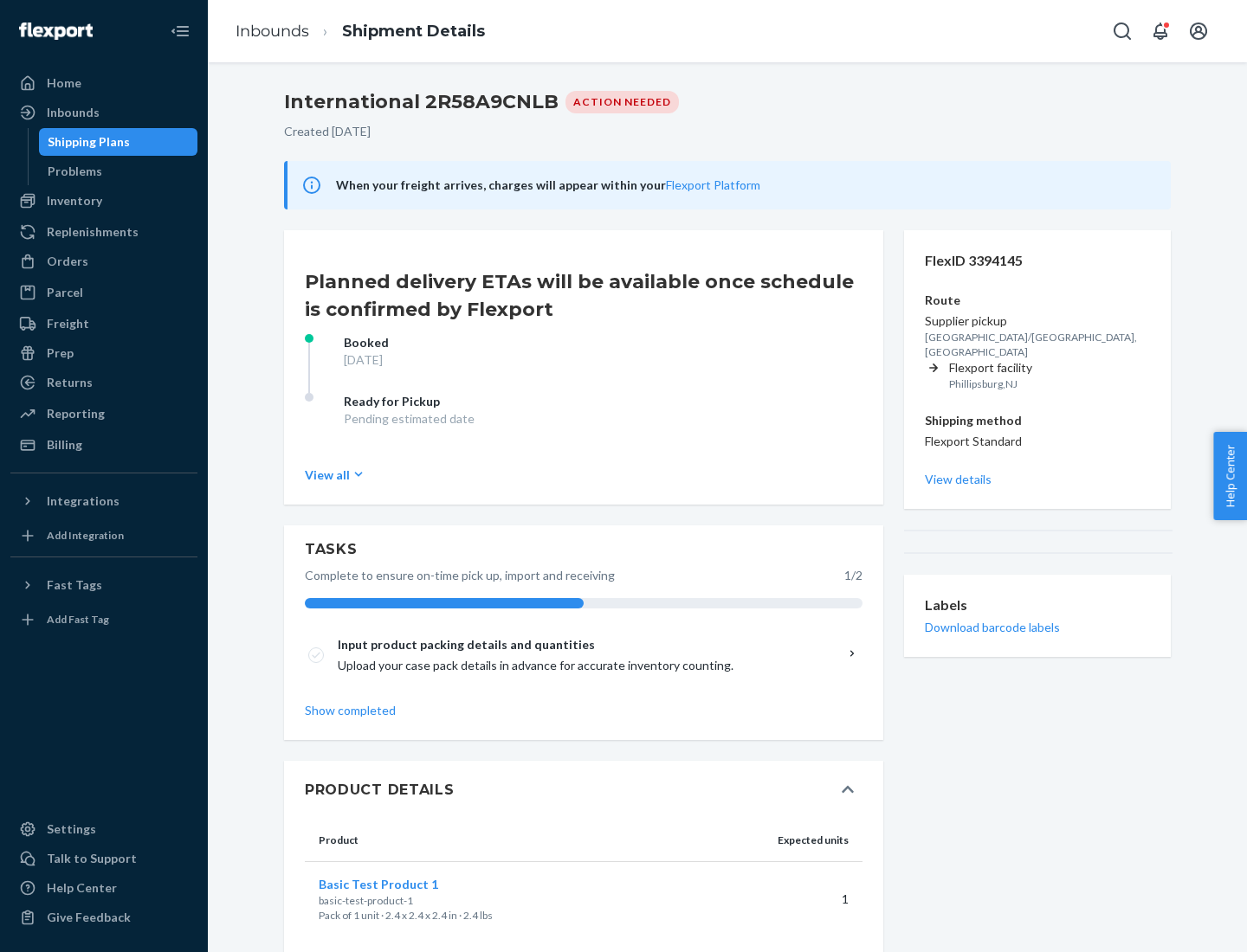
scroll to position [30, 0]
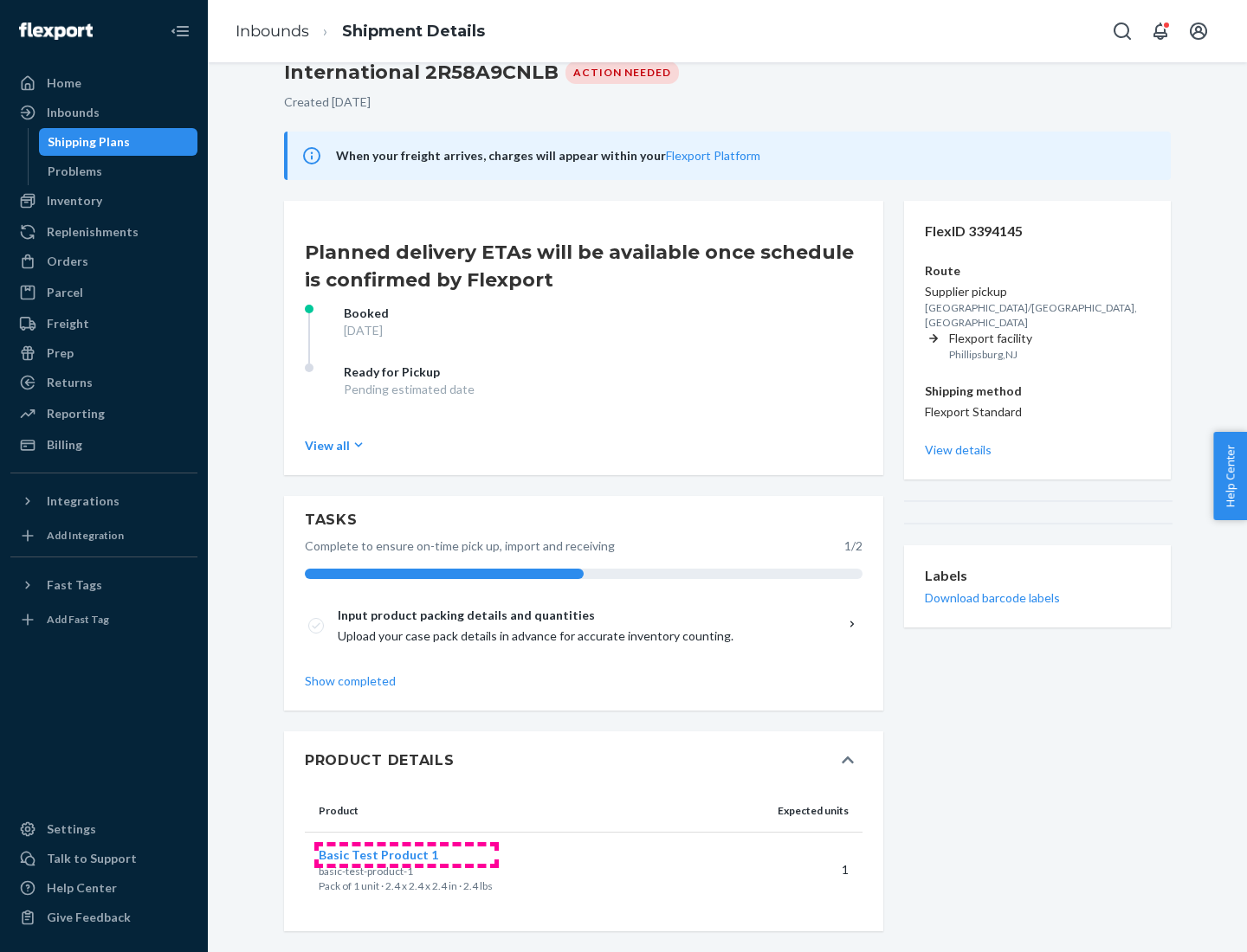
click at [406, 854] on span "Basic Test Product 1" at bounding box center [378, 854] width 120 height 15
